Goal: Information Seeking & Learning: Find specific fact

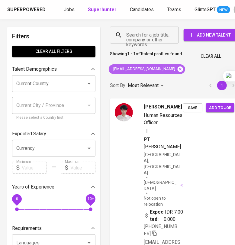
click at [178, 68] on icon at bounding box center [180, 68] width 5 height 5
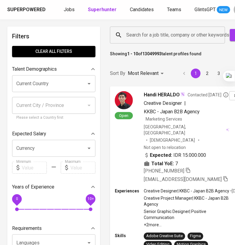
click at [141, 37] on input "Search for a job title, company or other keywords" at bounding box center [169, 34] width 88 height 11
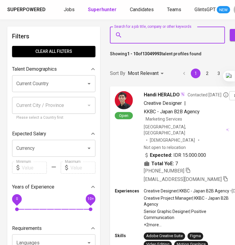
paste input "[EMAIL_ADDRESS][DOMAIN_NAME]"
type input "[EMAIL_ADDRESS][DOMAIN_NAME]"
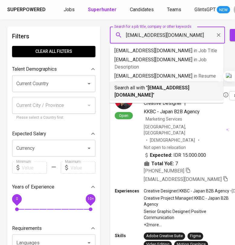
click at [171, 85] on b "[EMAIL_ADDRESS][DOMAIN_NAME]" at bounding box center [151, 91] width 75 height 13
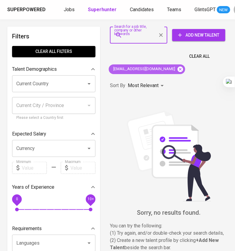
click at [178, 70] on icon at bounding box center [180, 68] width 5 height 5
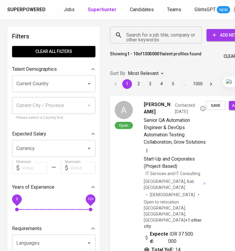
click at [146, 38] on input "Search for a job title, company or other keywords" at bounding box center [157, 34] width 65 height 11
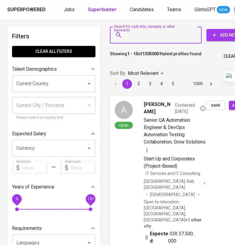
paste input "[EMAIL_ADDRESS][DOMAIN_NAME]"
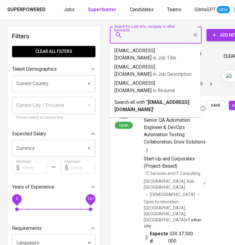
type input "[EMAIL_ADDRESS][DOMAIN_NAME]"
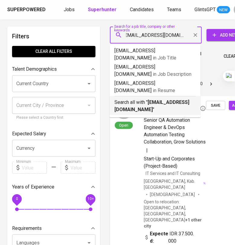
click at [149, 99] on p "Search all with " [EMAIL_ADDRESS][DOMAIN_NAME] "" at bounding box center [154, 106] width 81 height 14
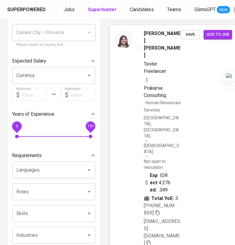
scroll to position [75, 0]
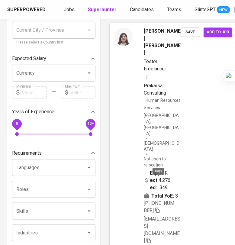
click at [159, 207] on icon "button" at bounding box center [157, 209] width 5 height 5
